Goal: Task Accomplishment & Management: Complete application form

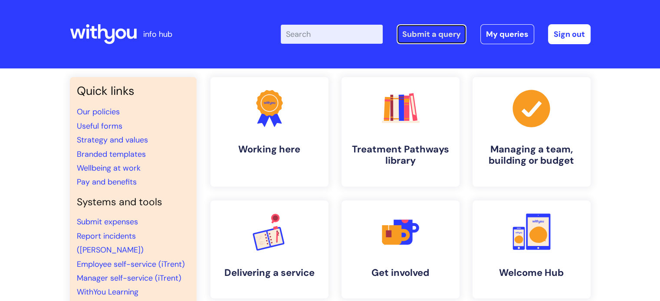
click at [435, 24] on link "Submit a query" at bounding box center [431, 34] width 70 height 20
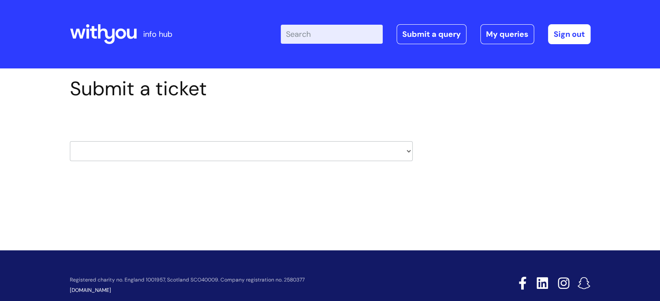
click at [126, 154] on select "HR / People IT and Support Clinical Drug Alerts Finance Accounts Data Support T…" at bounding box center [241, 151] width 343 height 20
select select "it_and_support"
click at [70, 141] on select "HR / People IT and Support Clinical Drug Alerts Finance Accounts Data Support T…" at bounding box center [241, 151] width 343 height 20
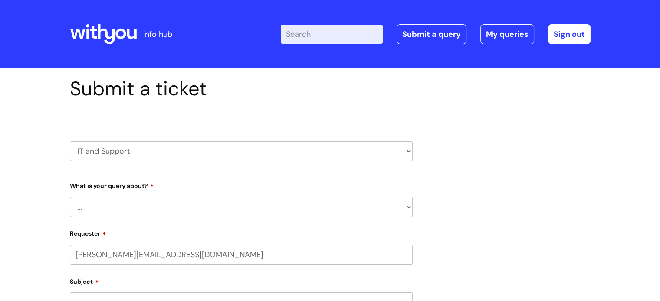
select select "80004286532"
click at [85, 203] on select "... Mobile Phone Reset & MFA Accounts, Starters and Leavers IT Hardware issue I…" at bounding box center [241, 207] width 343 height 20
select select "System/software"
click at [70, 197] on select "... Mobile Phone Reset & MFA Accounts, Starters and Leavers IT Hardware issue I…" at bounding box center [241, 207] width 343 height 20
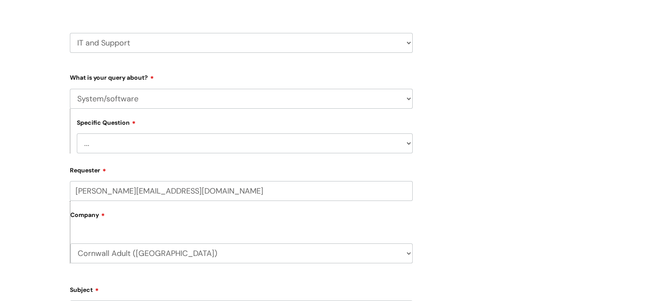
scroll to position [130, 0]
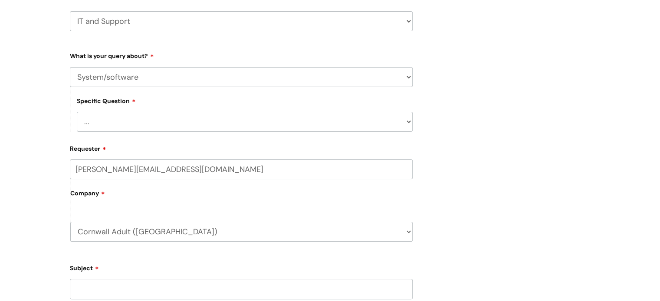
click at [113, 129] on select "... Halo PCMIS Iaptus NHS Email CJSM Email Mitel Another System Google (Workspa…" at bounding box center [245, 122] width 336 height 20
select select "I like to request software"
click at [77, 112] on select "... Halo PCMIS Iaptus NHS Email CJSM Email Mitel Another System Google (Workspa…" at bounding box center [245, 122] width 336 height 20
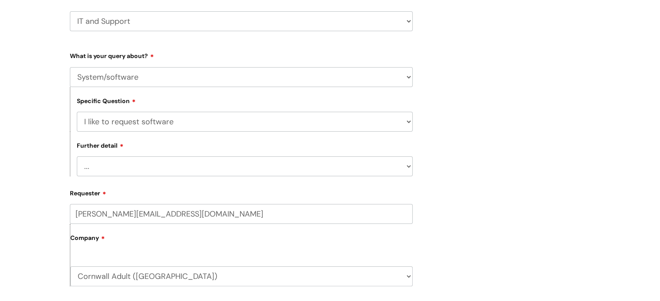
click at [119, 174] on select "... Dragon/Simply Speaking/ClaroRead Adobe Acrobat Adobe Creative Cloud Raiser'…" at bounding box center [245, 167] width 336 height 20
select select "Something else"
click at [77, 157] on select "... Dragon/Simply Speaking/ClaroRead Adobe Acrobat Adobe Creative Cloud Raiser'…" at bounding box center [245, 167] width 336 height 20
click at [32, 217] on div "Submit a ticket HR / People IT and Support Clinical Drug Alerts Finance Account…" at bounding box center [330, 279] width 660 height 682
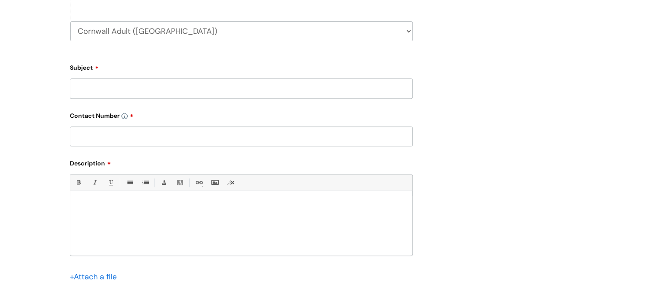
scroll to position [390, 0]
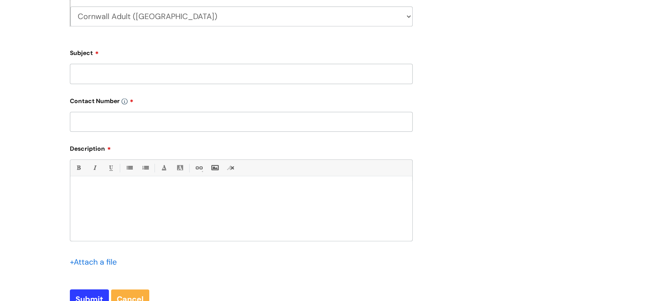
click at [122, 74] on input "Subject" at bounding box center [241, 74] width 343 height 20
type input "Pitney Bowes Device Hub"
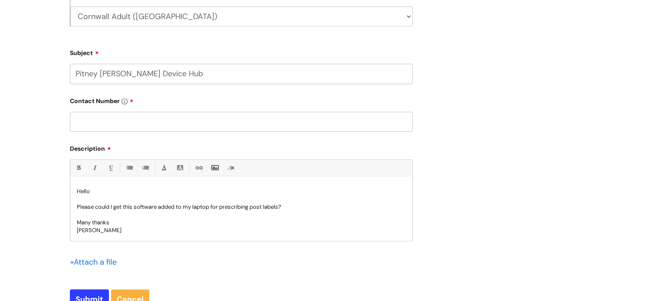
click at [121, 113] on input "text" at bounding box center [241, 122] width 343 height 20
paste input "07816 097 684"
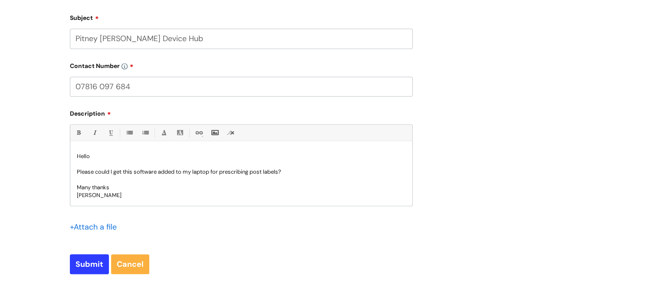
scroll to position [477, 0]
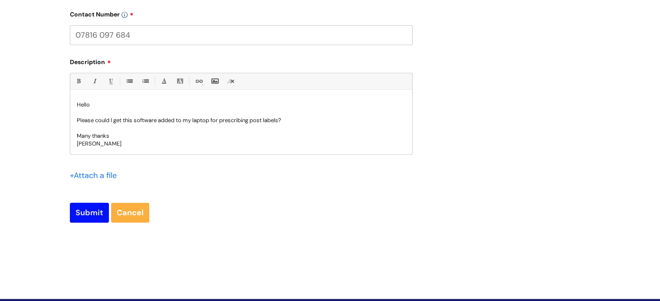
type input "07816 097 684"
click at [88, 210] on input "Submit" at bounding box center [89, 213] width 39 height 20
type input "Please Wait..."
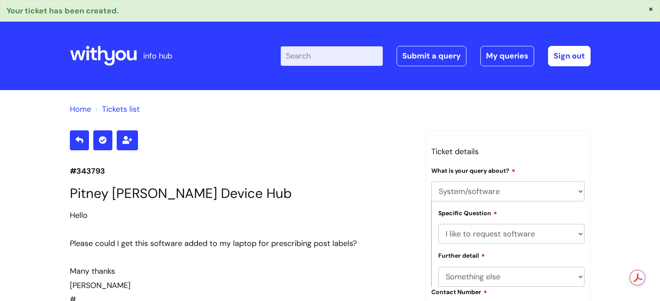
select select "System/software"
select select "I like to request software"
select select "Something else"
